Goal: Check status: Check status

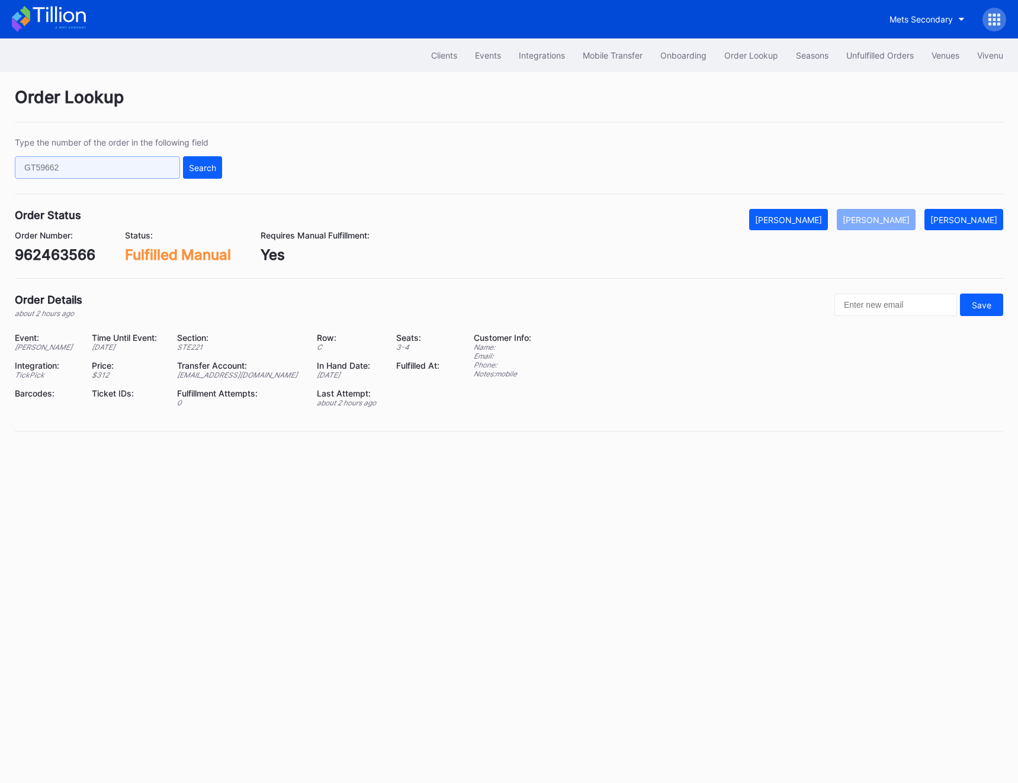
click at [128, 161] on input "text" at bounding box center [97, 167] width 165 height 22
paste input "o9wdtkx276d"
click at [179, 171] on div "o9wdtkx276d Search" at bounding box center [118, 167] width 207 height 22
type input "o9wdtkx276d"
click at [211, 170] on div "Search" at bounding box center [202, 168] width 27 height 10
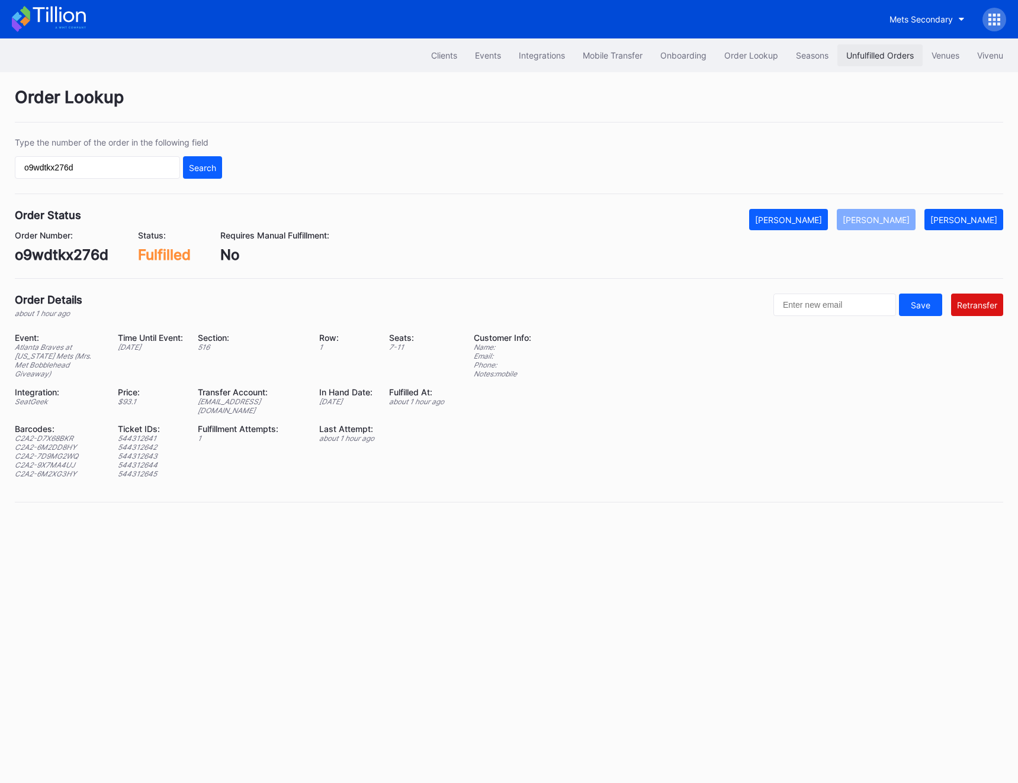
click at [872, 46] on button "Unfulfilled Orders" at bounding box center [879, 55] width 85 height 22
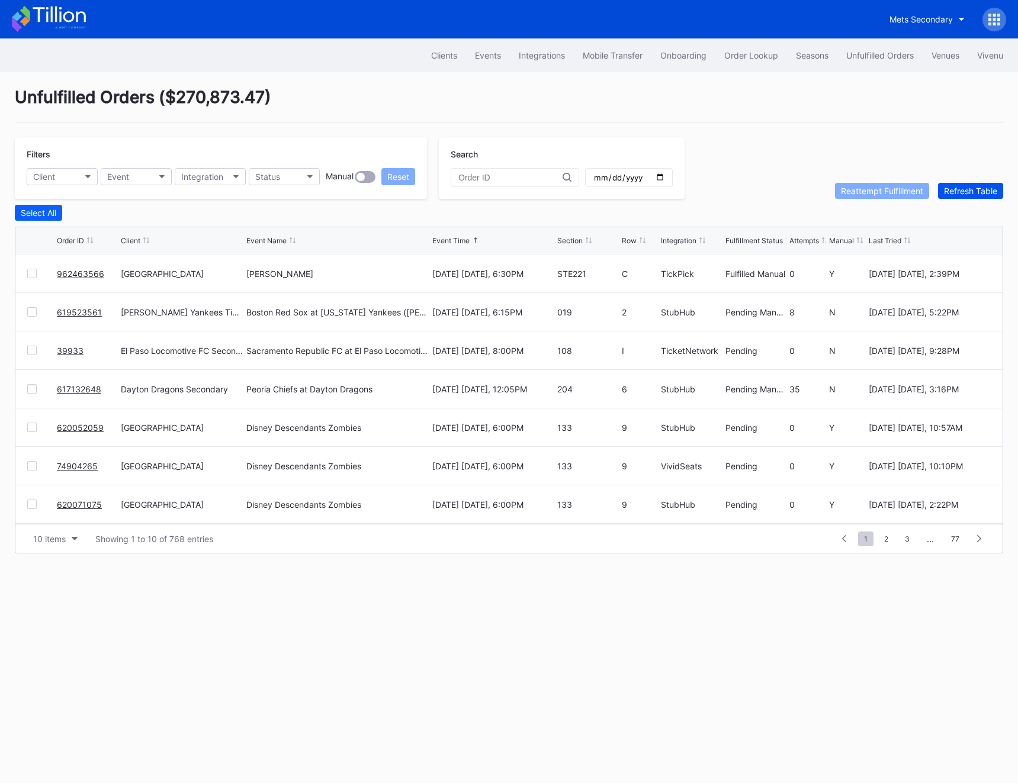
click at [963, 188] on div "Refresh Table" at bounding box center [970, 191] width 53 height 10
